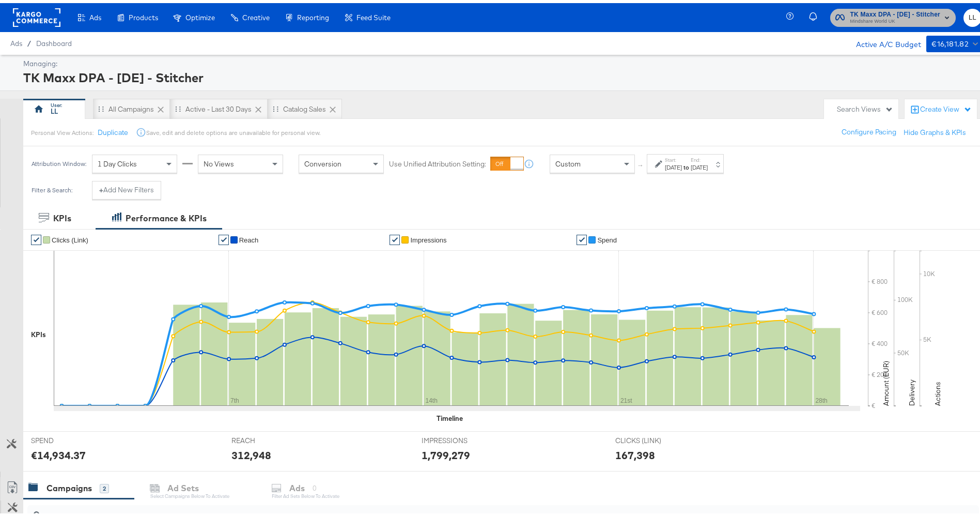
click at [877, 17] on span "Mindshare World UK" at bounding box center [895, 18] width 90 height 8
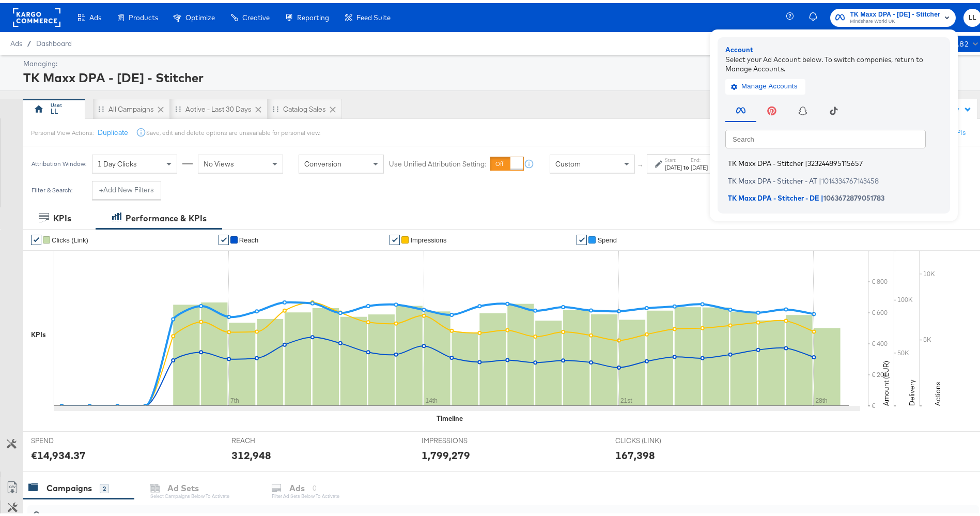
click at [760, 158] on span "TK Maxx DPA - Stitcher" at bounding box center [765, 160] width 75 height 8
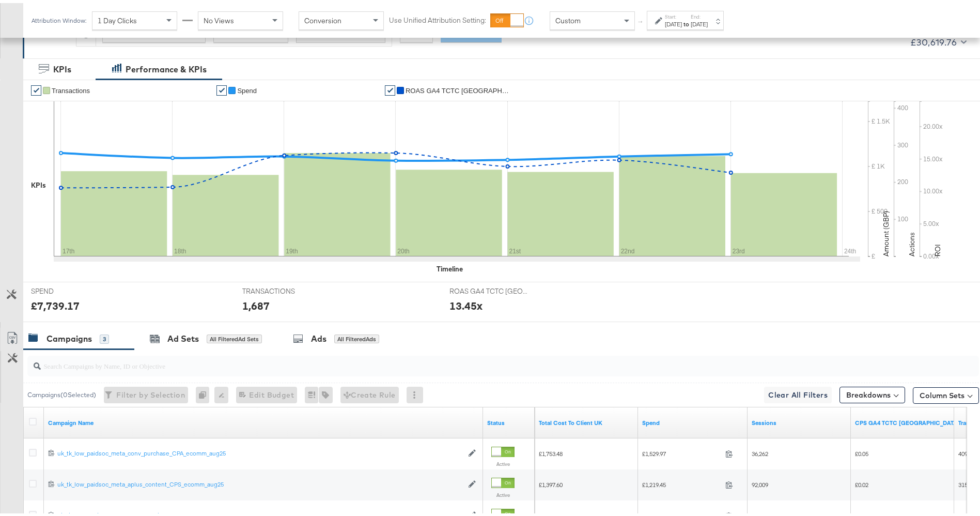
scroll to position [292, 0]
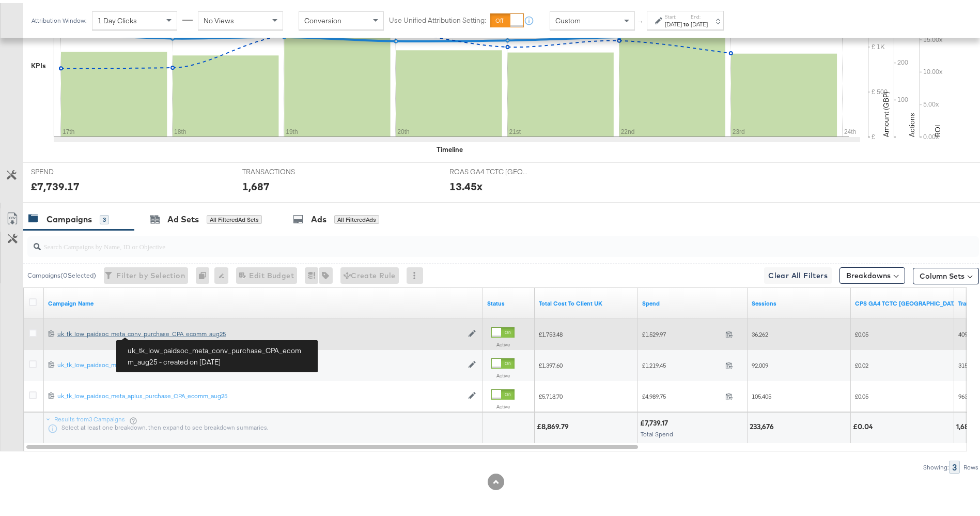
click at [158, 332] on div "uk_tk_low_paidsoc_meta_conv_purchase_CPA_ecomm_aug25 uk_tk_low_paidsoc_meta_con…" at bounding box center [260, 331] width 406 height 8
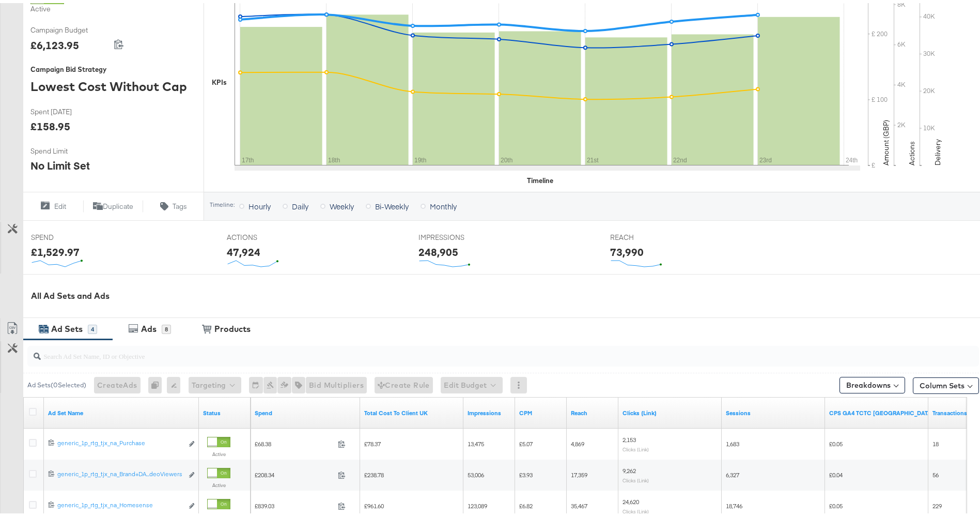
scroll to position [202, 0]
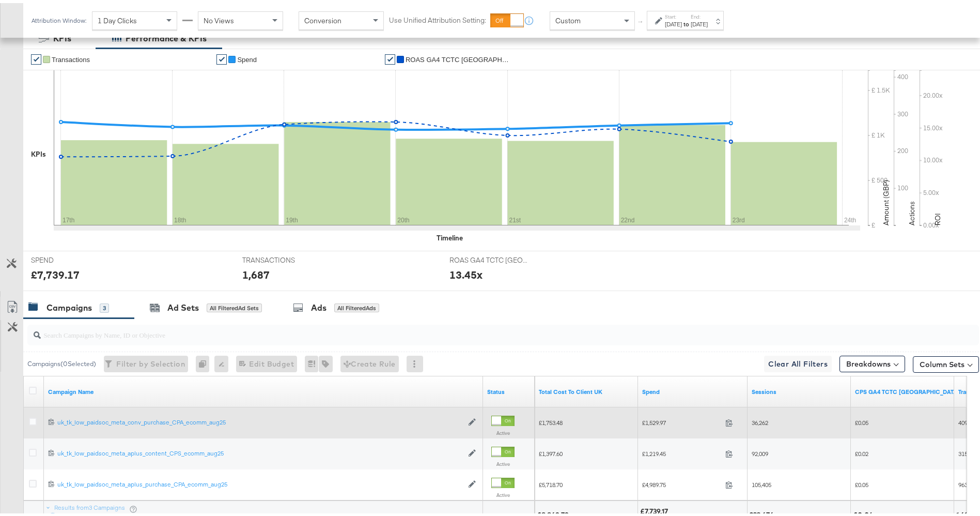
scroll to position [292, 0]
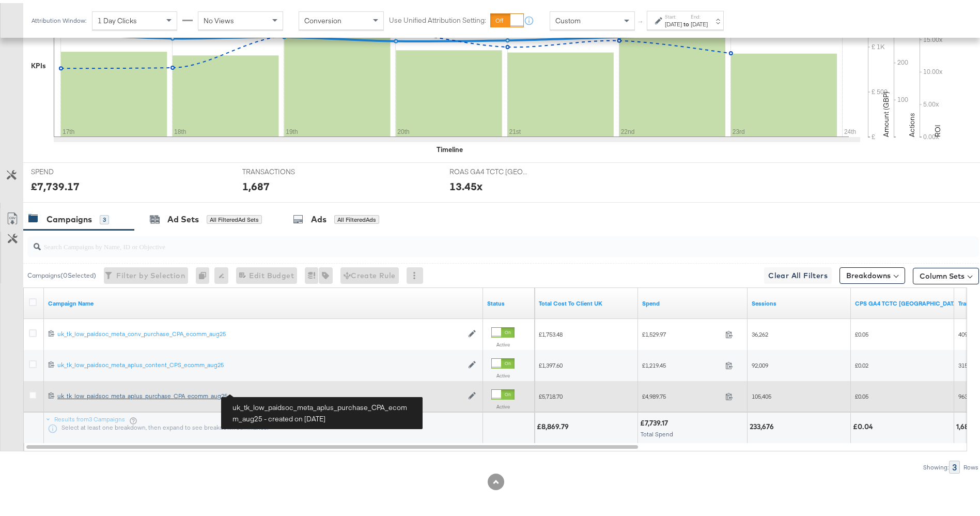
click at [151, 390] on div "uk_tk_low_paidsoc_meta_aplus_purchase_CPA_ecomm_aug25 uk_tk_low_paidsoc_meta_ap…" at bounding box center [260, 393] width 406 height 8
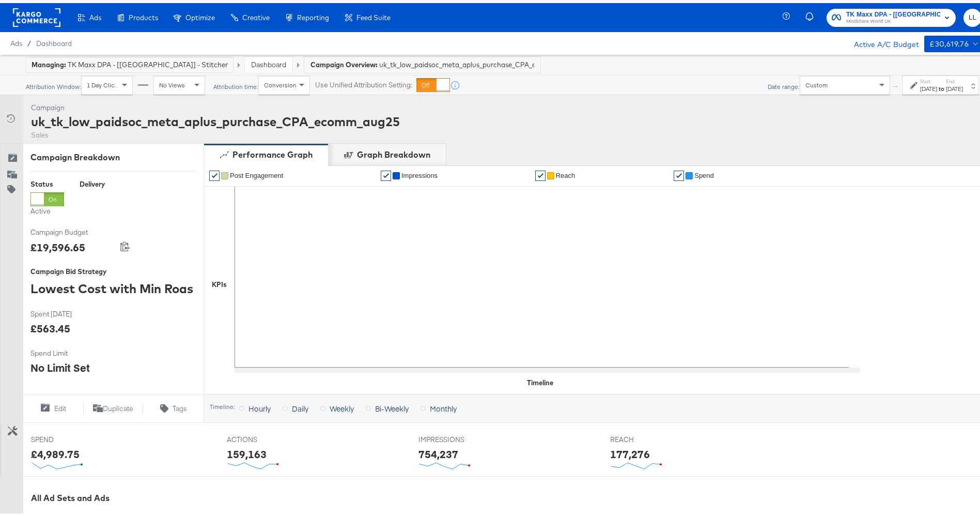
scroll to position [266, 0]
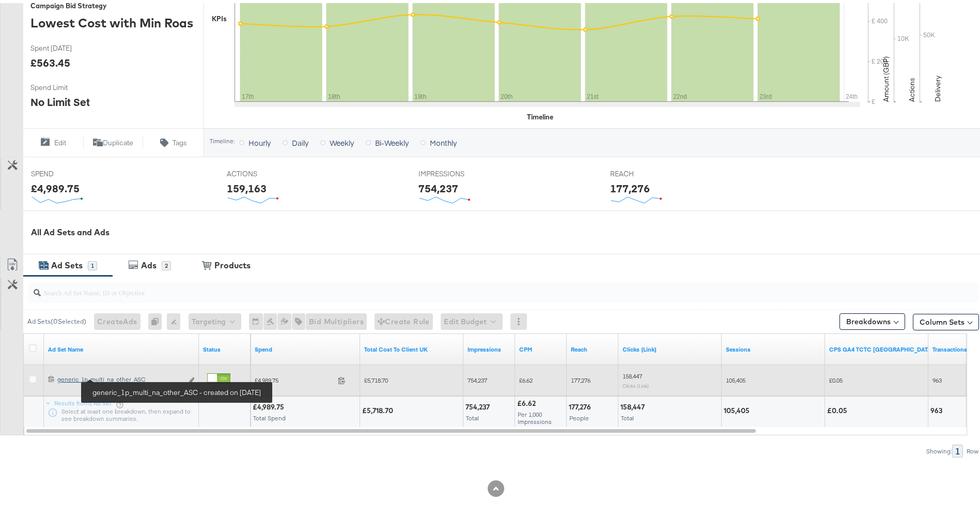
click at [104, 376] on div "generic_1p_multi_na_other_ASC generic_1p_multi_na_other_ASC" at bounding box center [120, 376] width 126 height 8
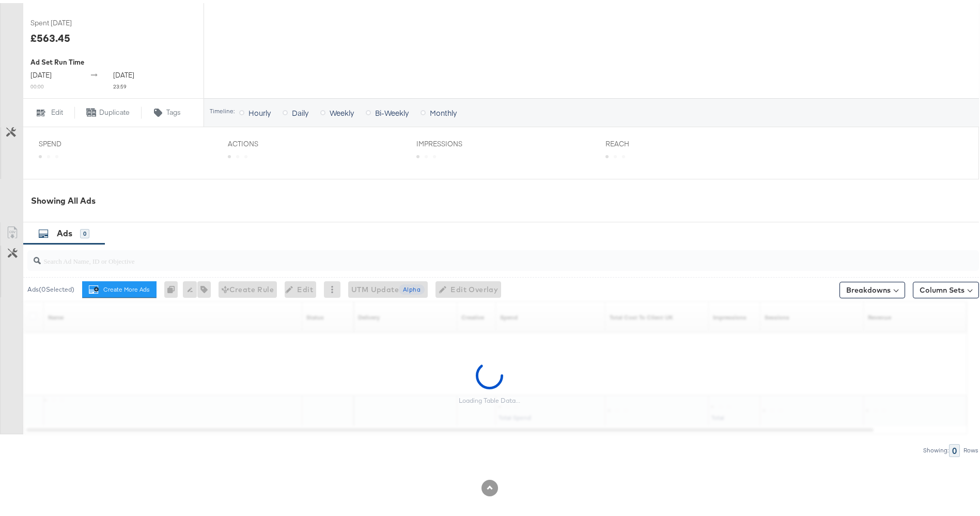
scroll to position [351, 0]
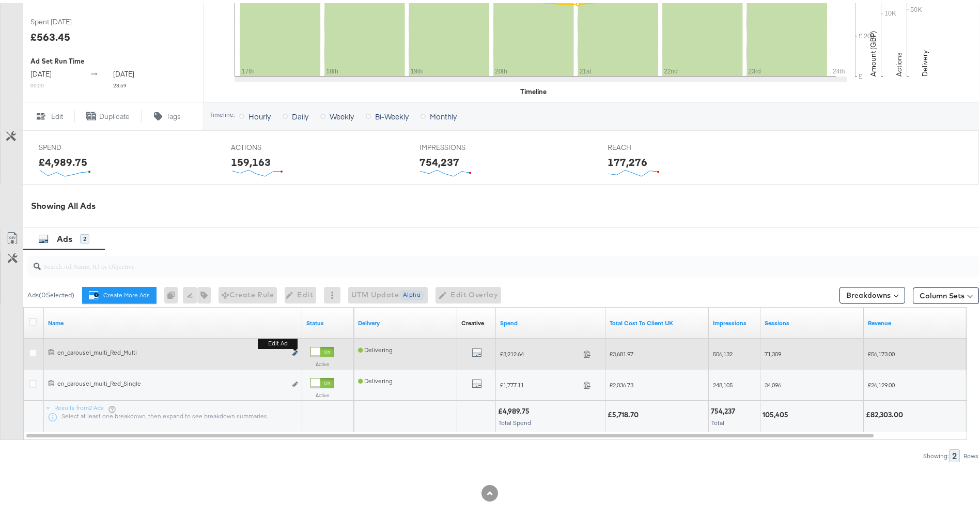
click at [294, 352] on icon "link" at bounding box center [294, 350] width 5 height 6
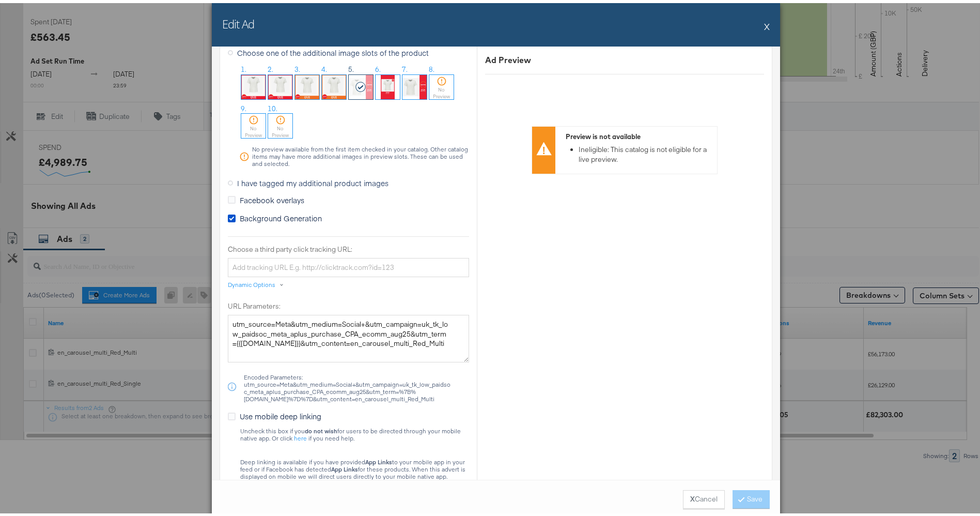
scroll to position [923, 0]
click at [271, 321] on textarea "utm_source=Meta&utm_medium=Social+&utm_campaign=uk_tk_low_paidsoc_meta_aplus_pu…" at bounding box center [348, 337] width 241 height 48
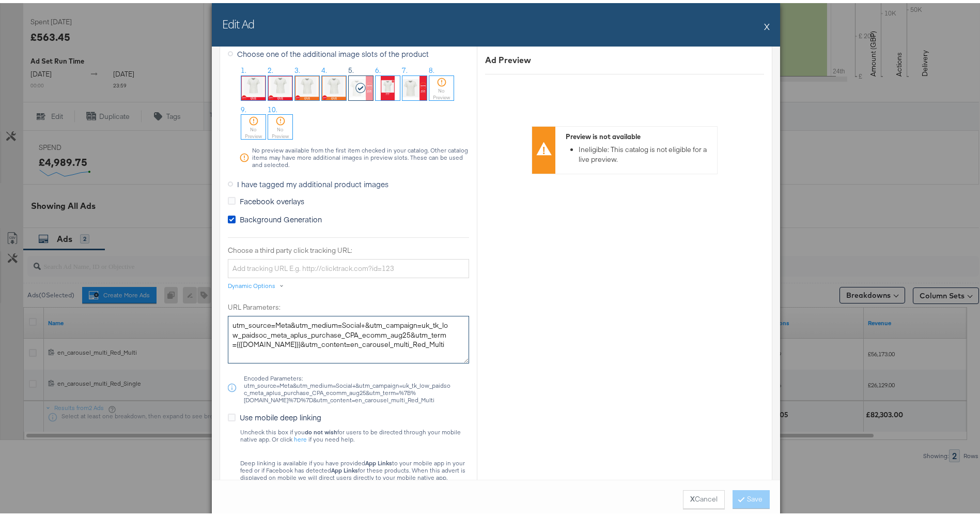
click at [430, 348] on textarea "utm_source=Meta&utm_medium=Social+&utm_campaign=uk_tk_low_paidsoc_meta_aplus_pu…" at bounding box center [348, 337] width 241 height 48
drag, startPoint x: 430, startPoint y: 349, endPoint x: 205, endPoint y: 303, distance: 229.3
click at [205, 303] on div "Edit Ad X Ad Name en_carousel_multi_Red_Multi Give your ad a name that is descr…" at bounding box center [496, 258] width 992 height 516
click at [764, 18] on button "X" at bounding box center [767, 23] width 6 height 21
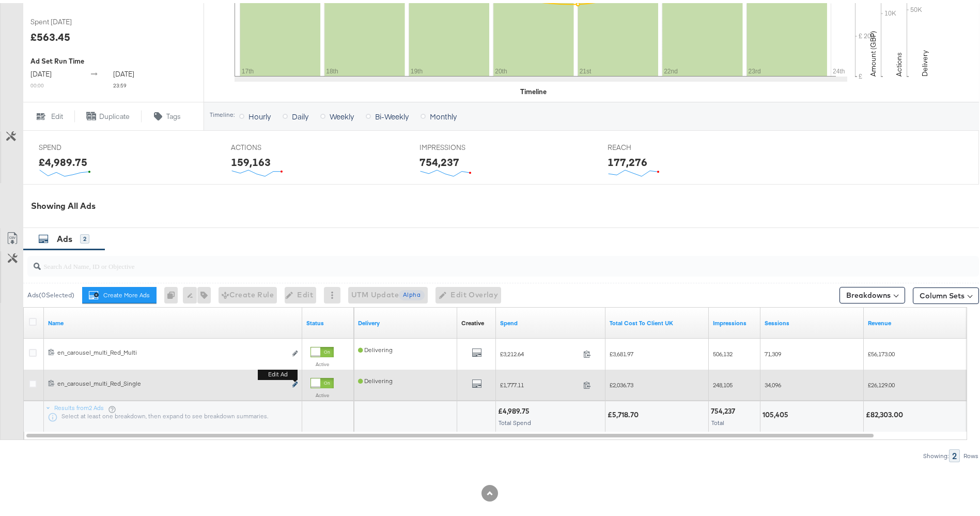
click at [296, 380] on icon "link" at bounding box center [294, 381] width 5 height 6
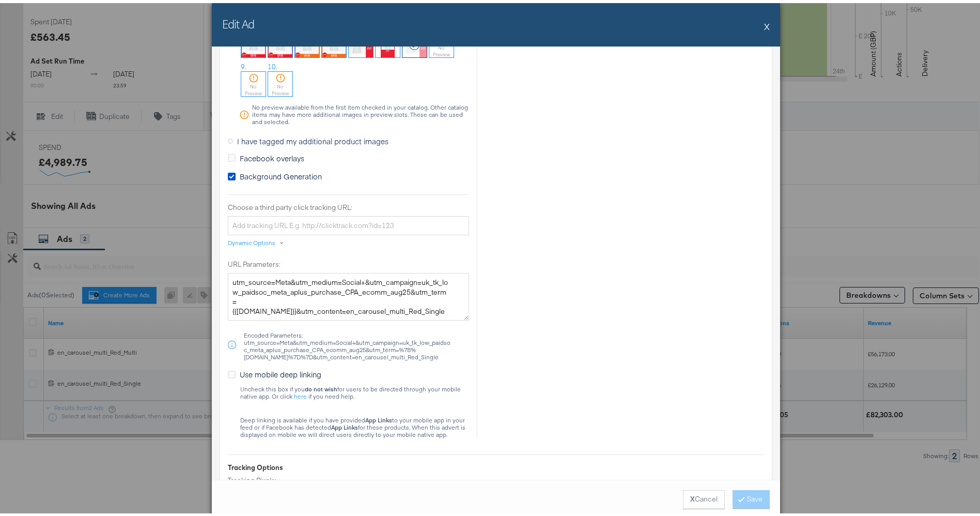
scroll to position [998, 0]
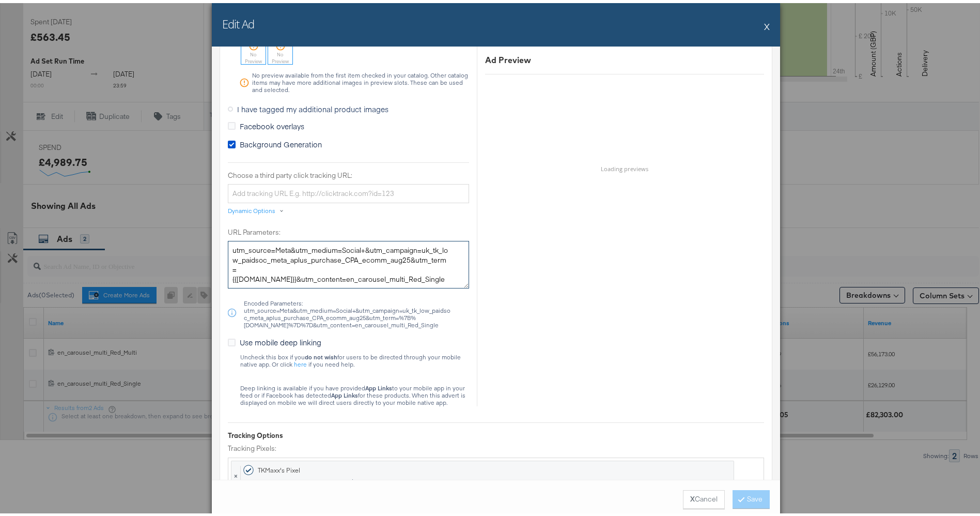
click at [306, 255] on textarea "utm_source=Meta&utm_medium=Social+&utm_campaign=uk_tk_low_paidsoc_meta_aplus_pu…" at bounding box center [348, 262] width 241 height 48
